Goal: Task Accomplishment & Management: Use online tool/utility

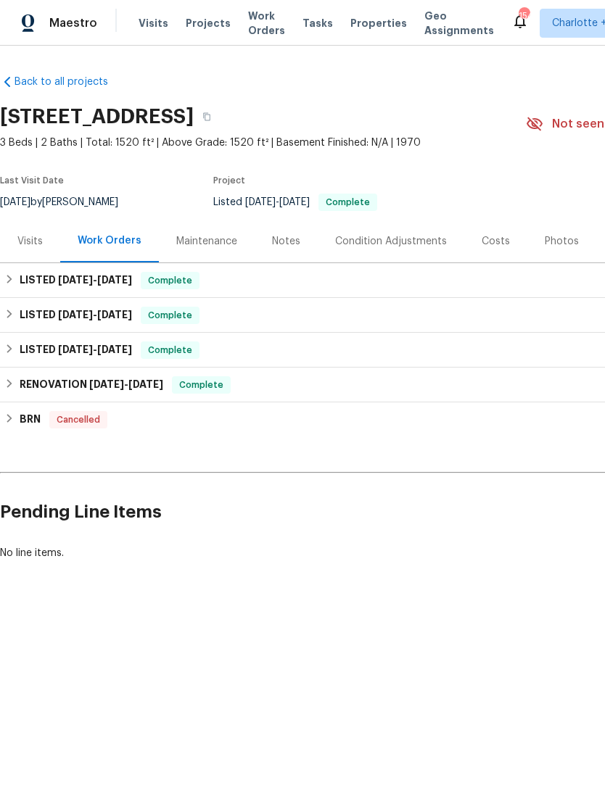
click at [146, 19] on span "Visits" at bounding box center [153, 23] width 30 height 14
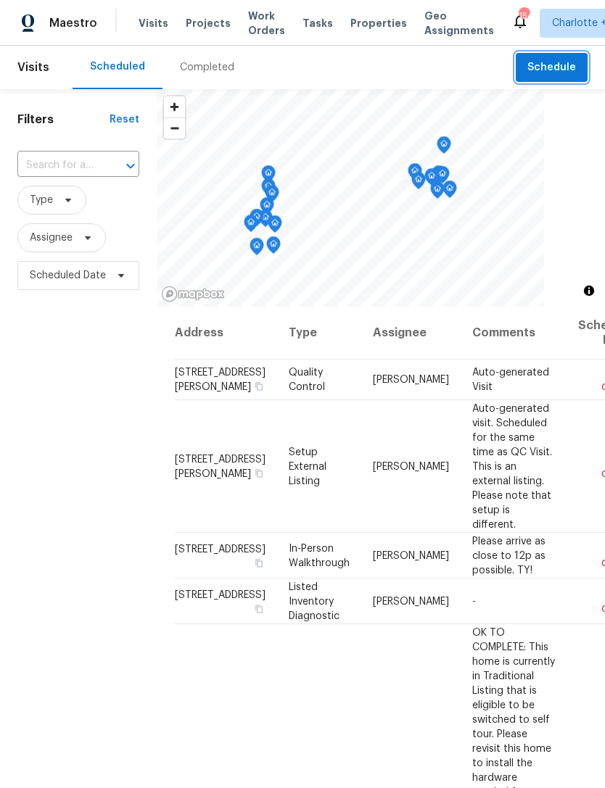
click at [549, 62] on span "Schedule" at bounding box center [551, 68] width 49 height 18
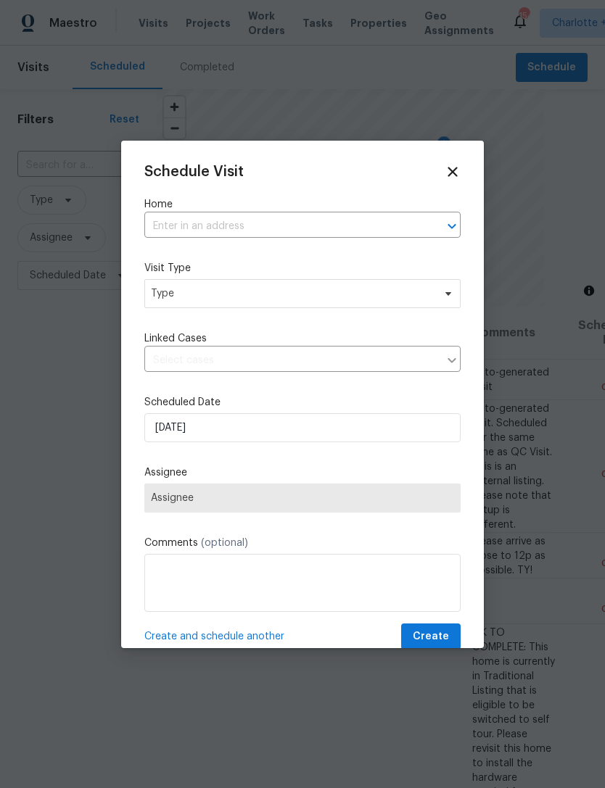
click at [239, 218] on input "text" at bounding box center [281, 226] width 275 height 22
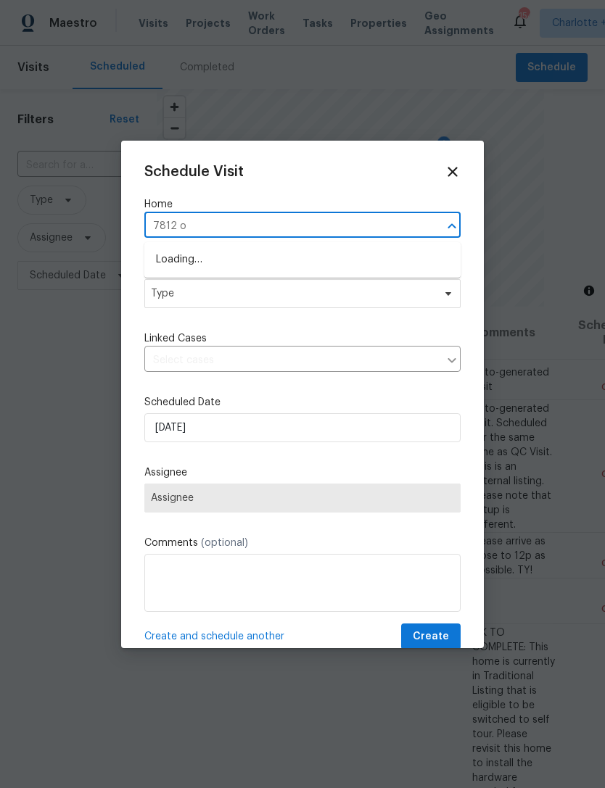
type input "7812 ol"
click at [315, 254] on li "[STREET_ADDRESS]" at bounding box center [302, 260] width 316 height 24
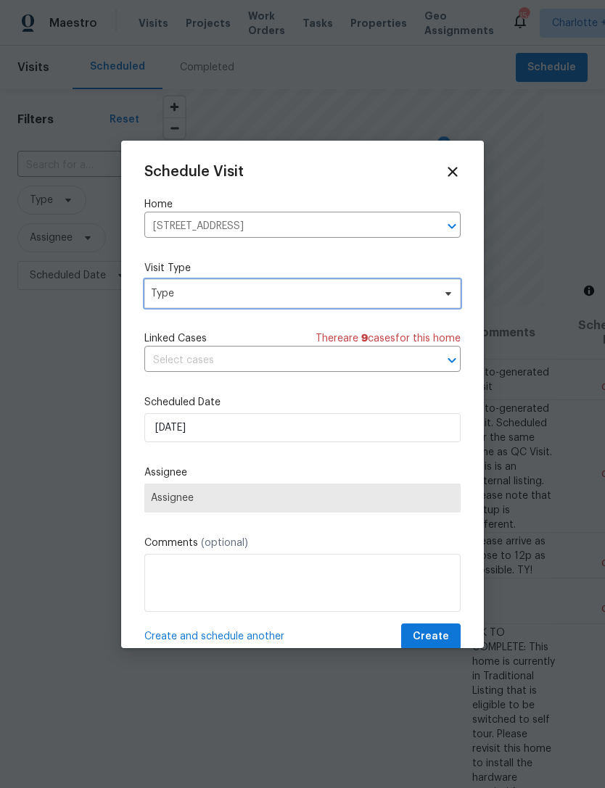
click at [307, 291] on span "Type" at bounding box center [292, 293] width 282 height 14
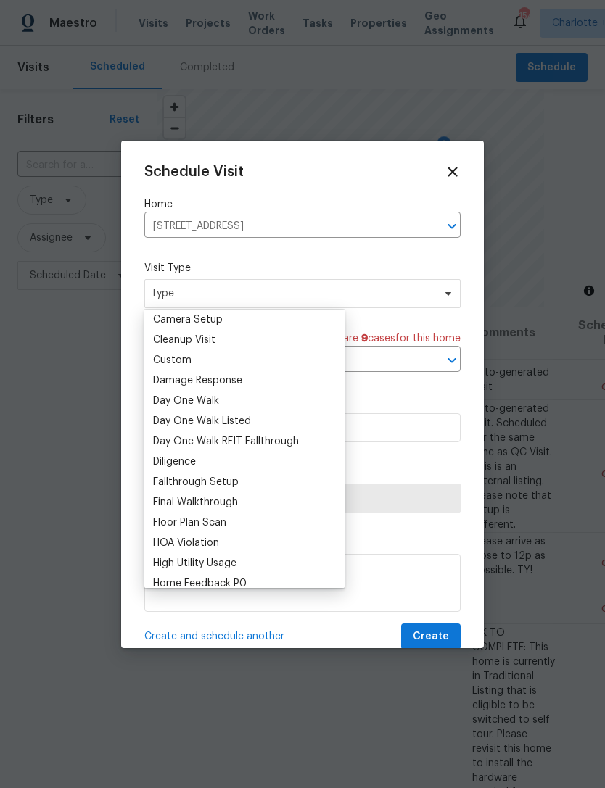
scroll to position [182, 0]
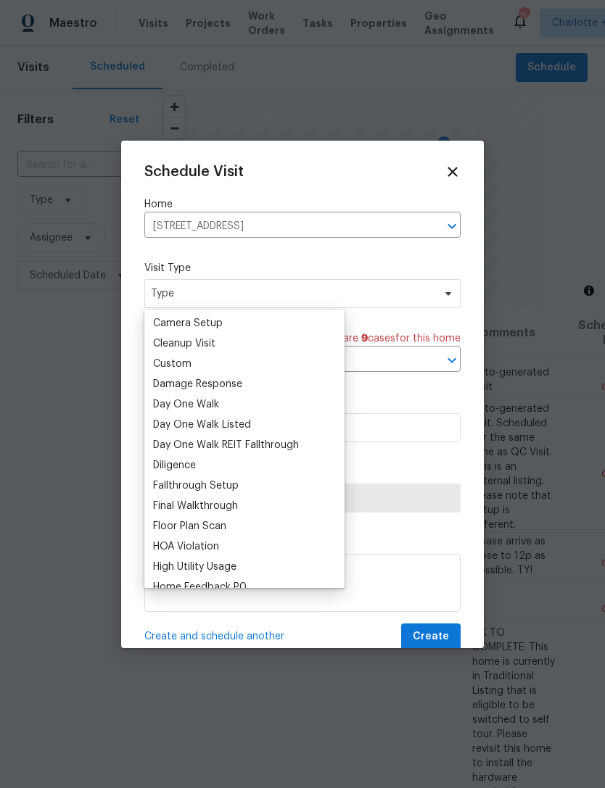
click at [183, 362] on div "Custom" at bounding box center [172, 364] width 38 height 14
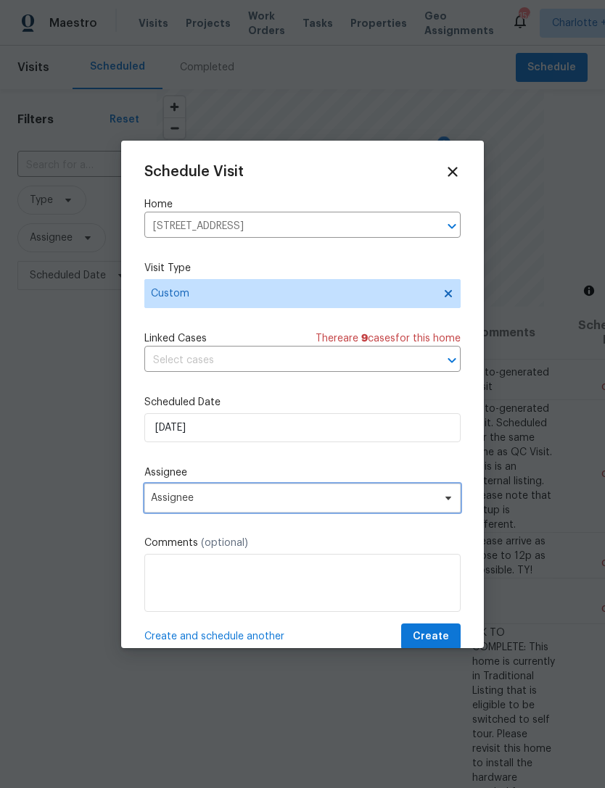
click at [241, 500] on span "Assignee" at bounding box center [293, 498] width 284 height 12
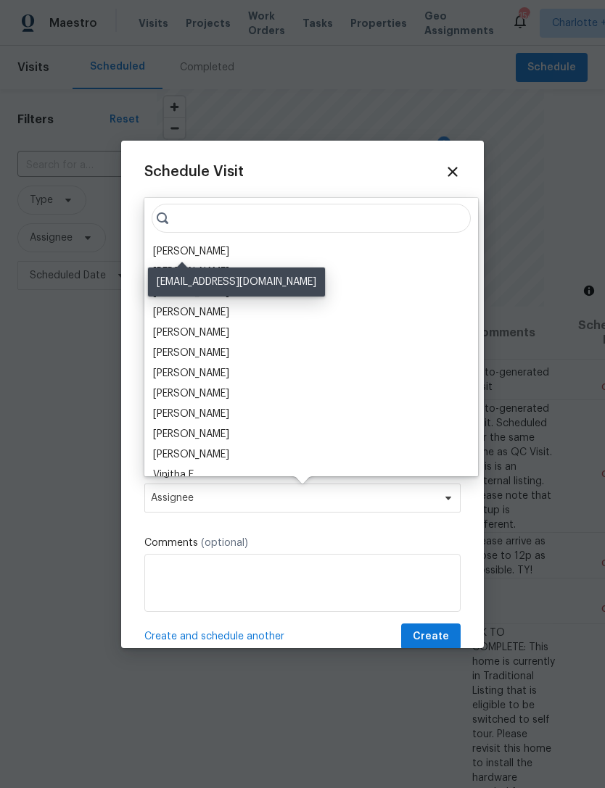
click at [210, 251] on div "[PERSON_NAME]" at bounding box center [191, 251] width 76 height 14
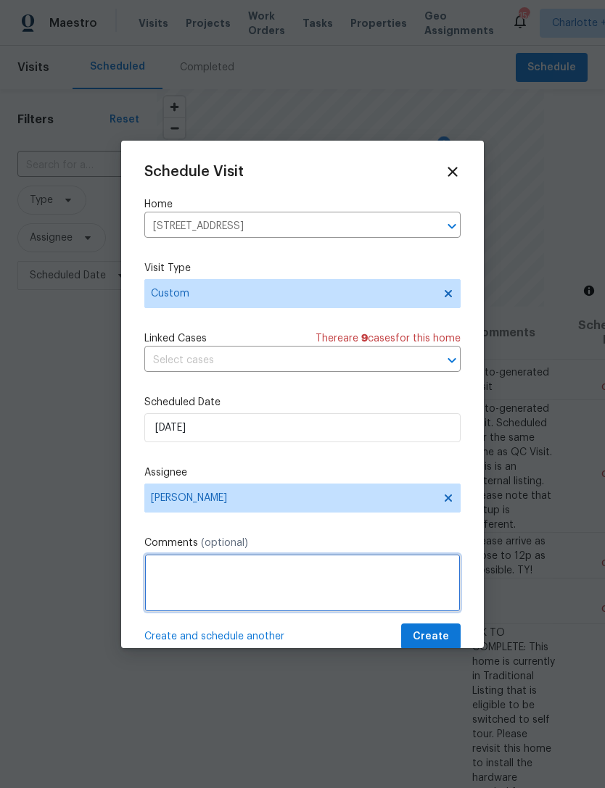
click at [201, 574] on textarea at bounding box center [302, 583] width 316 height 58
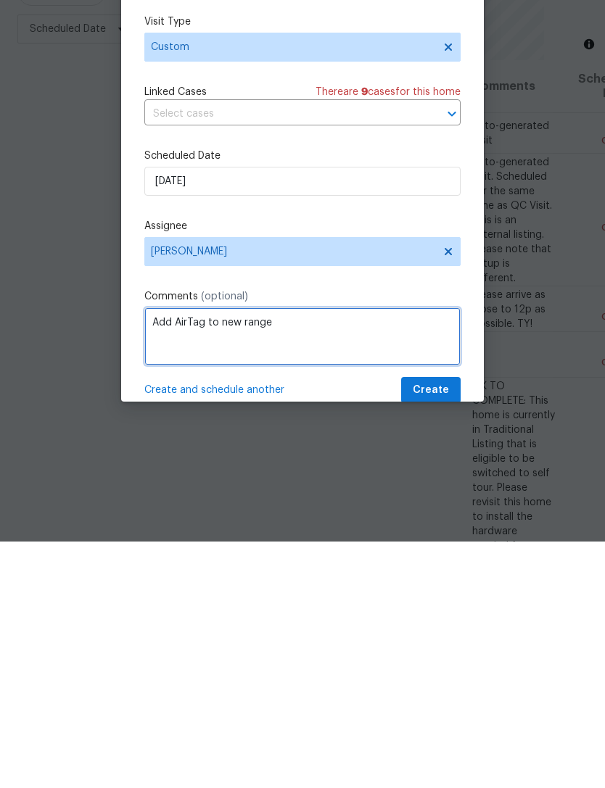
type textarea "Add AirTag to new range"
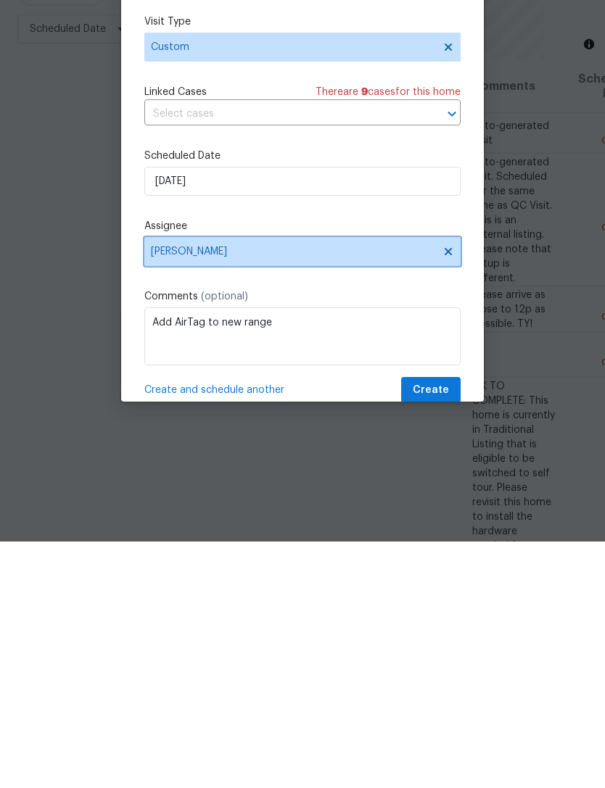
click at [410, 492] on span "[PERSON_NAME]" at bounding box center [293, 498] width 284 height 12
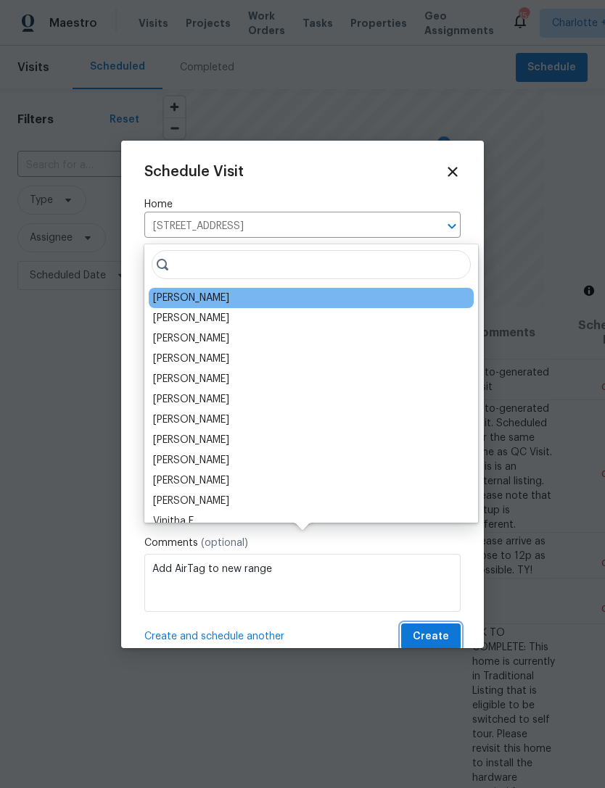
click at [442, 636] on span "Create" at bounding box center [431, 637] width 36 height 18
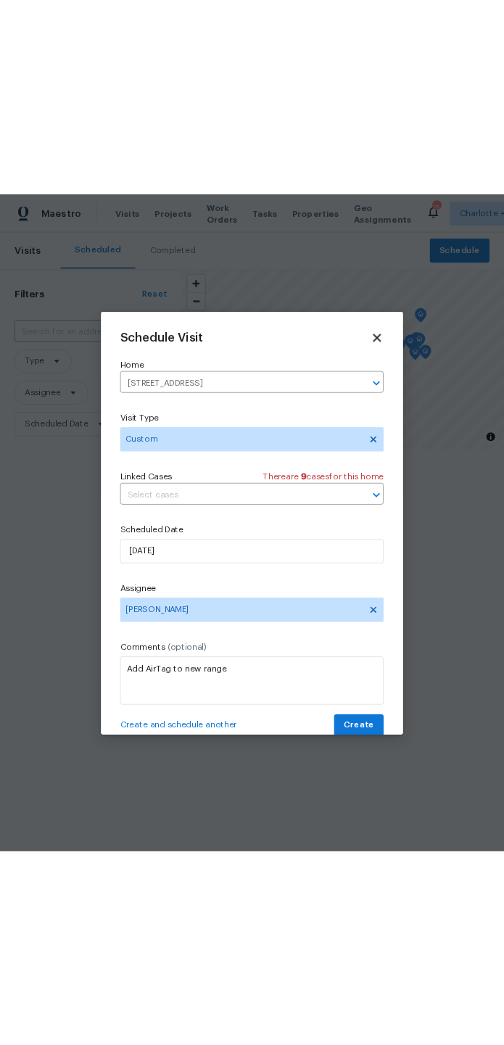
scroll to position [0, 0]
